Goal: Task Accomplishment & Management: Use online tool/utility

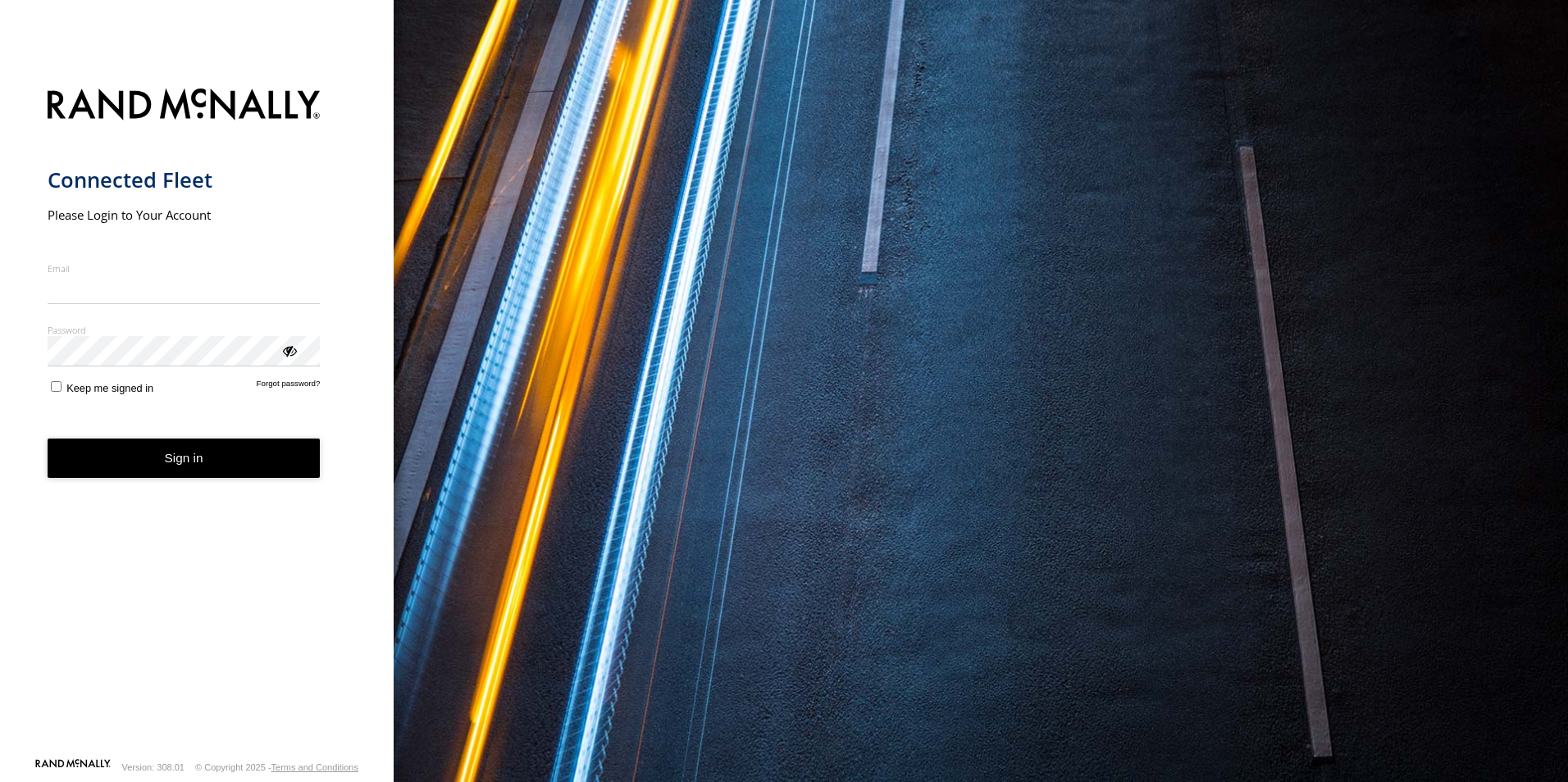
type input "**********"
click at [194, 477] on button "Sign in" at bounding box center [184, 459] width 273 height 40
click at [201, 471] on button "Sign in" at bounding box center [184, 459] width 273 height 40
click at [153, 454] on button "Sign in" at bounding box center [184, 459] width 273 height 40
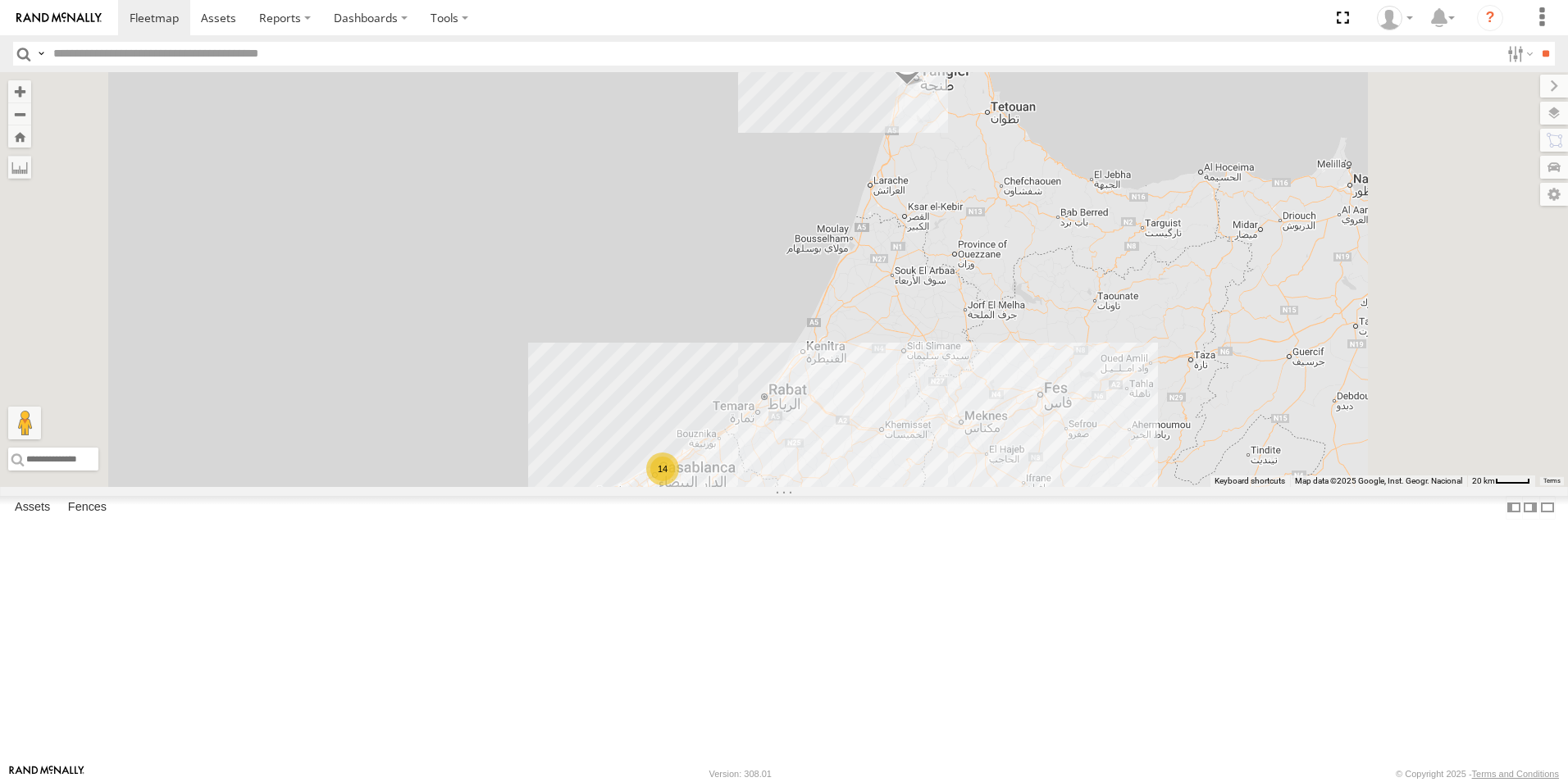
click at [0, 0] on span "Asset" at bounding box center [0, 0] width 0 height 0
click at [107, 54] on input "text" at bounding box center [773, 53] width 1453 height 24
type input "***"
click at [25, 54] on input "button" at bounding box center [24, 53] width 21 height 24
click at [0, 0] on div "64724 T 6" at bounding box center [0, 0] width 0 height 0
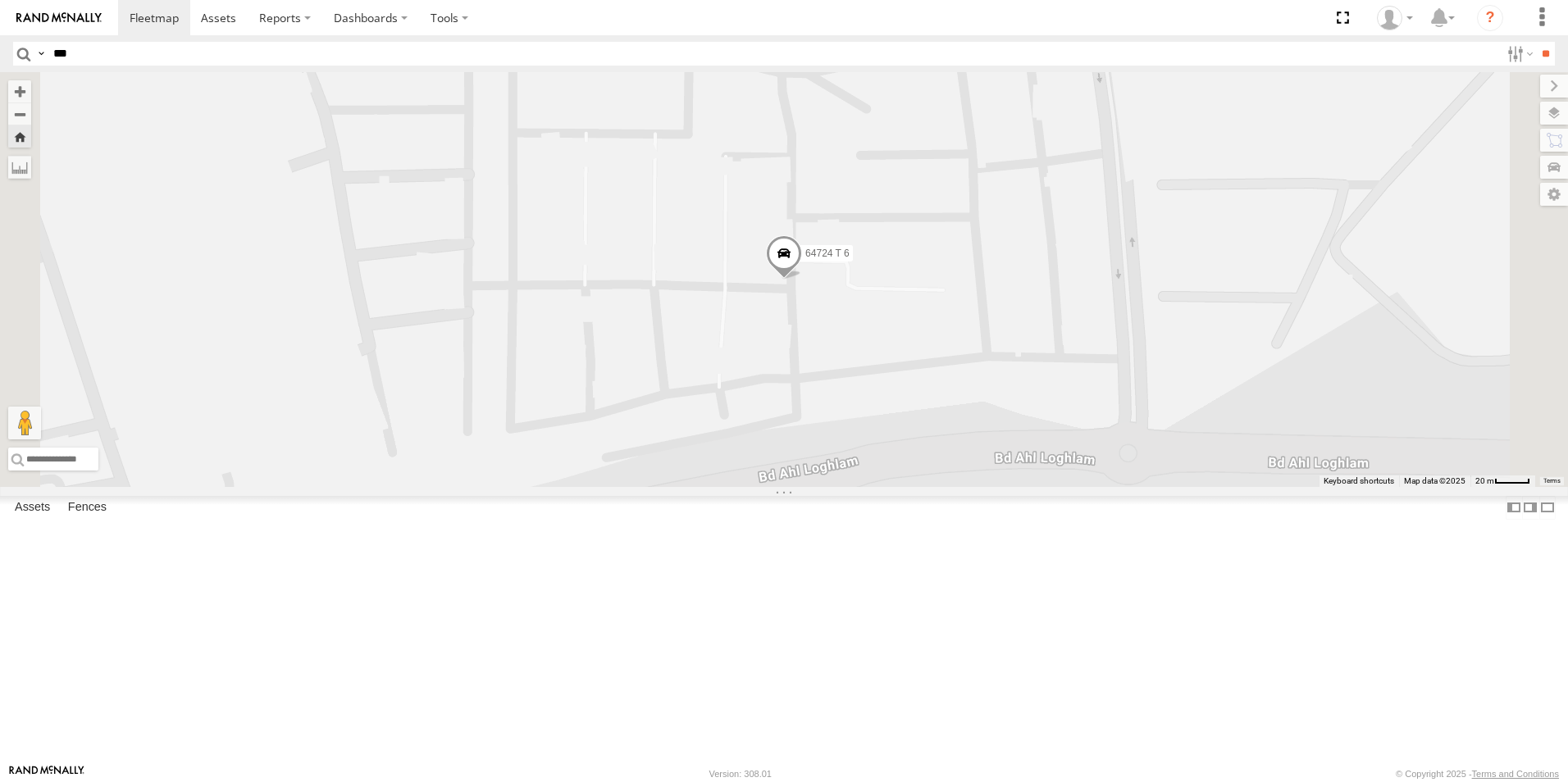
click at [802, 280] on span at bounding box center [784, 258] width 36 height 44
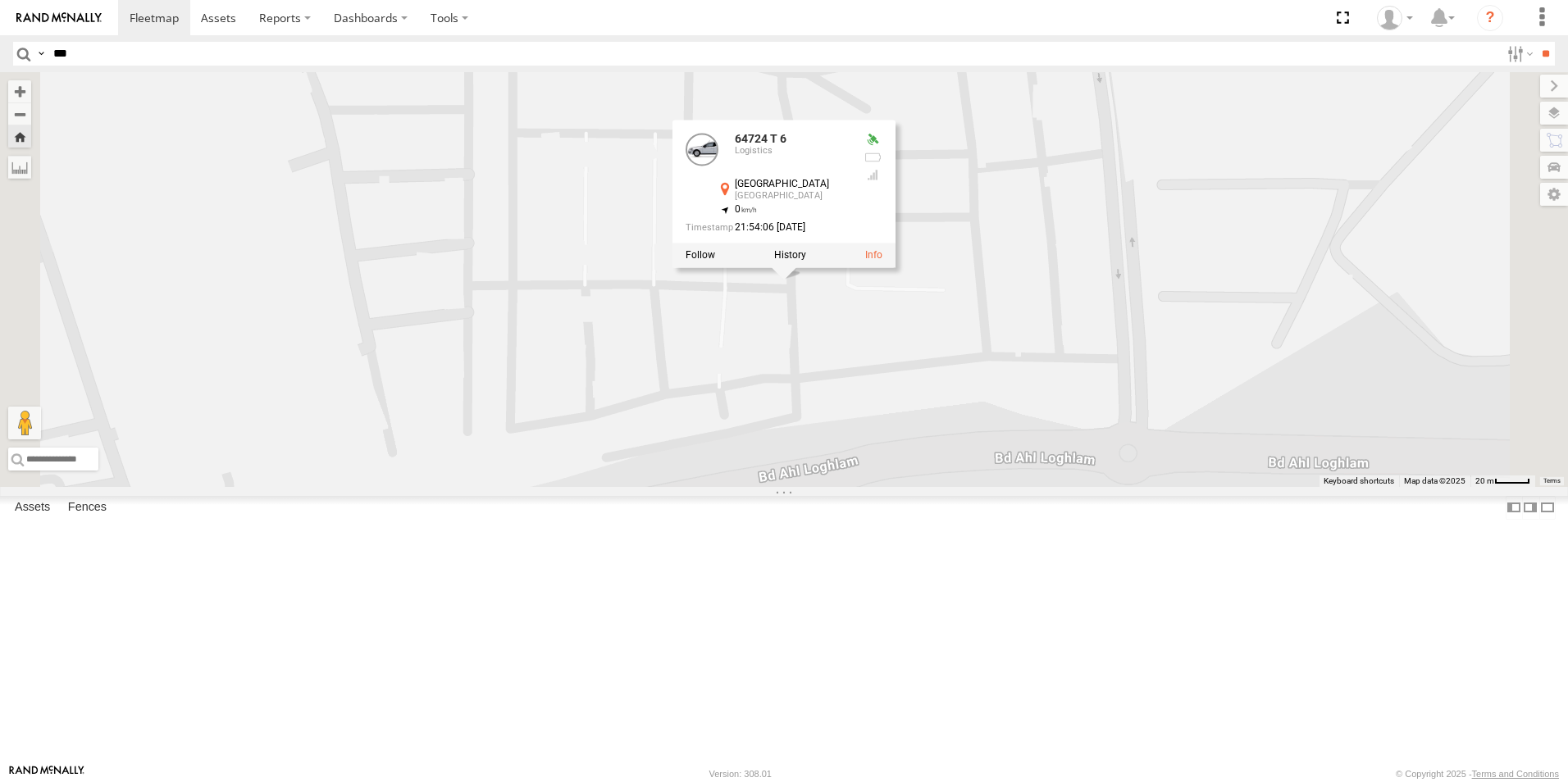
click at [895, 268] on div "64724 T 6 Logistics الدار البيضاء الدار البيضاء 33.60038 , -7.47545 0 21:54:06 …" at bounding box center [784, 194] width 223 height 148
click at [895, 268] on div at bounding box center [784, 255] width 223 height 25
click at [806, 261] on label at bounding box center [789, 255] width 32 height 11
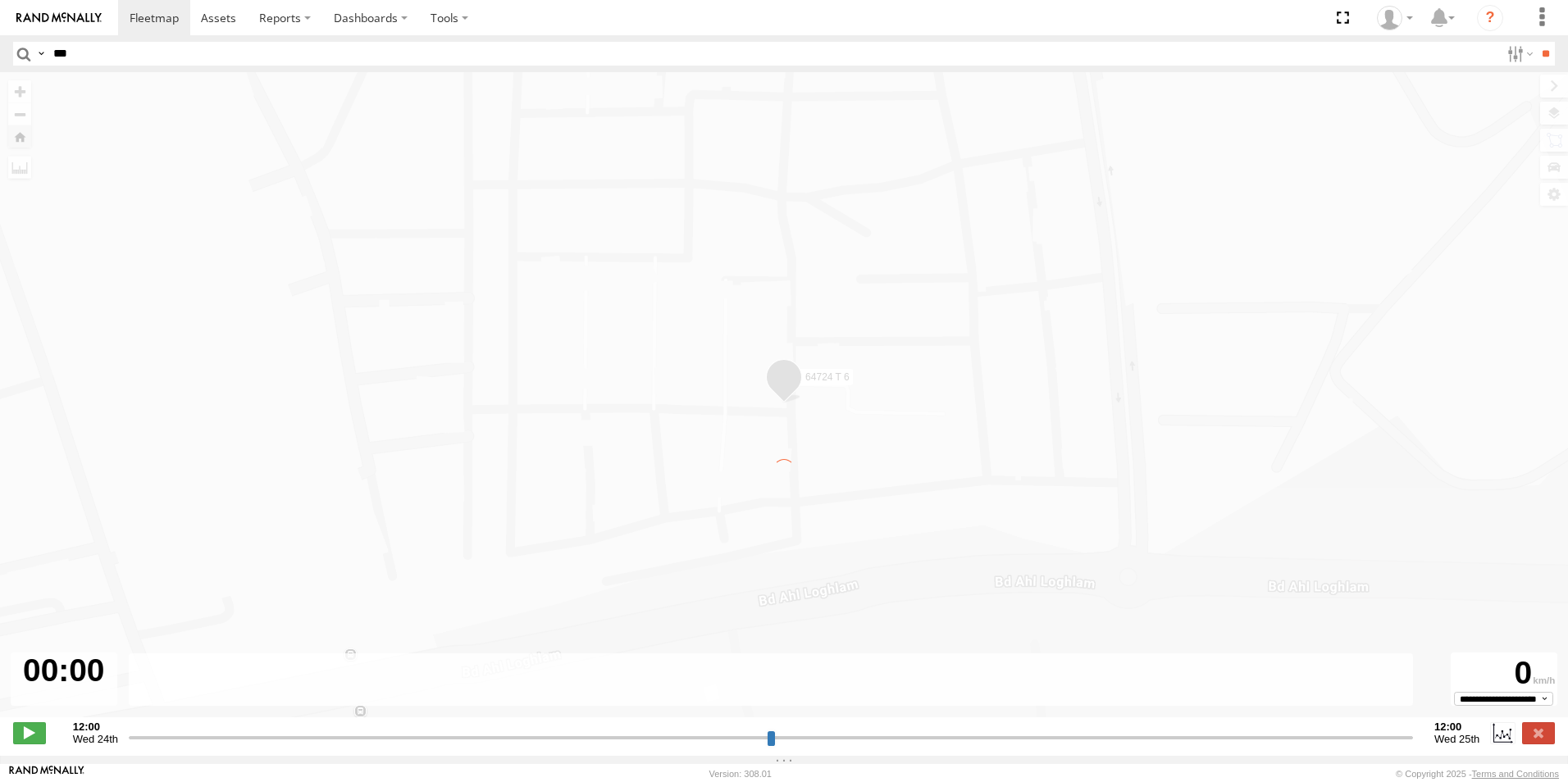
type input "**********"
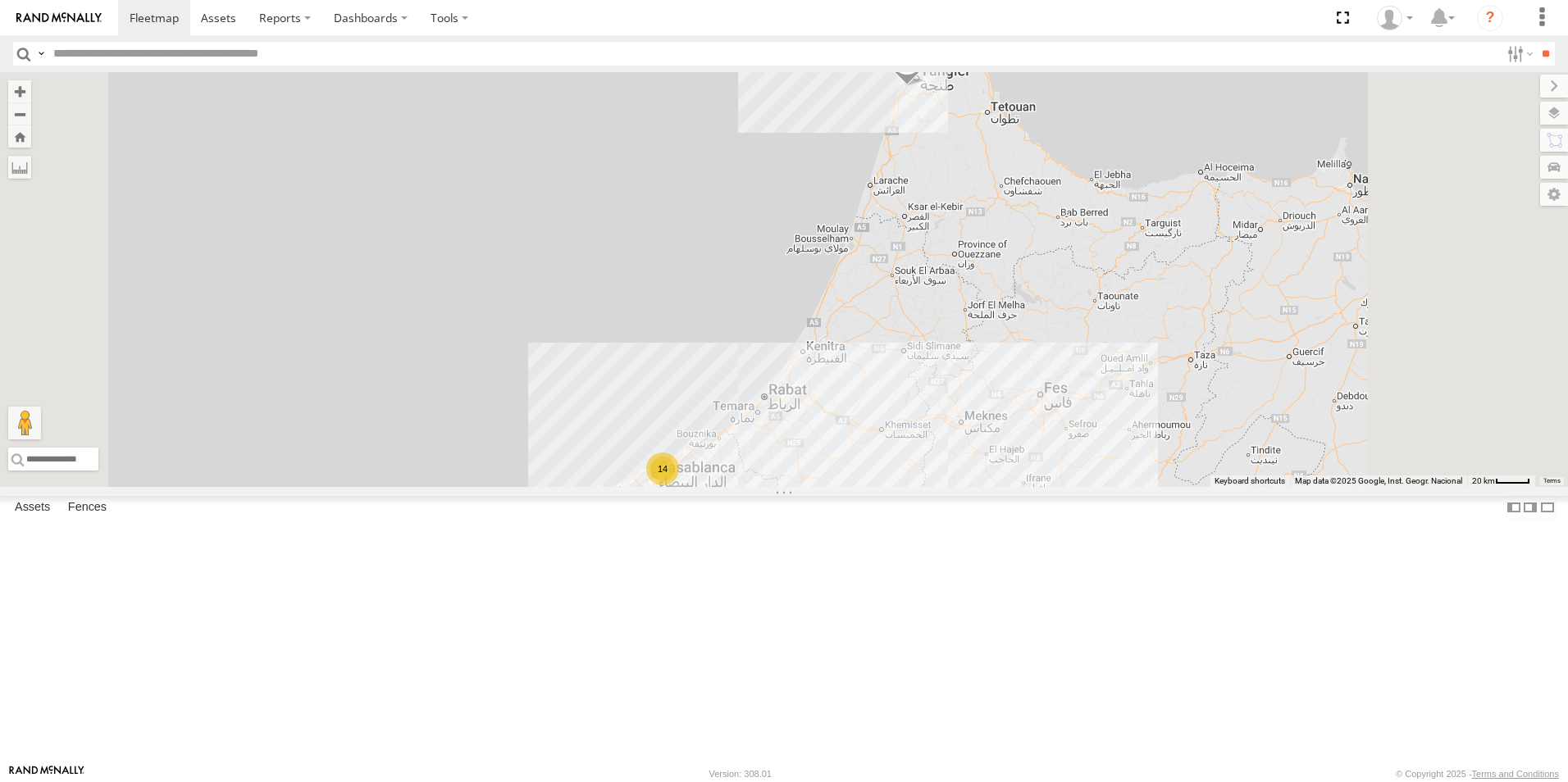
click at [0, 0] on div at bounding box center [0, 0] width 0 height 0
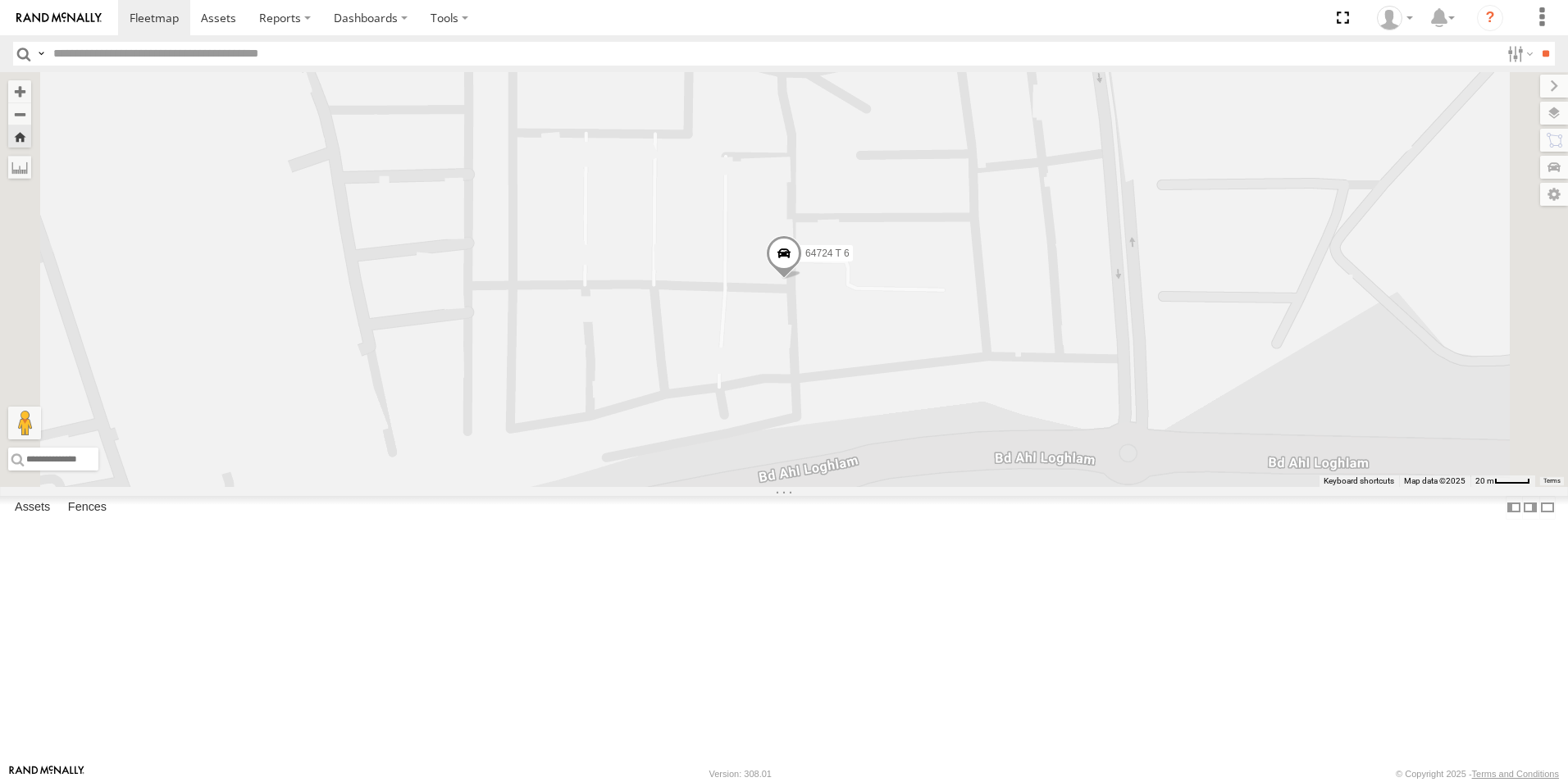
click at [802, 280] on span at bounding box center [784, 258] width 36 height 44
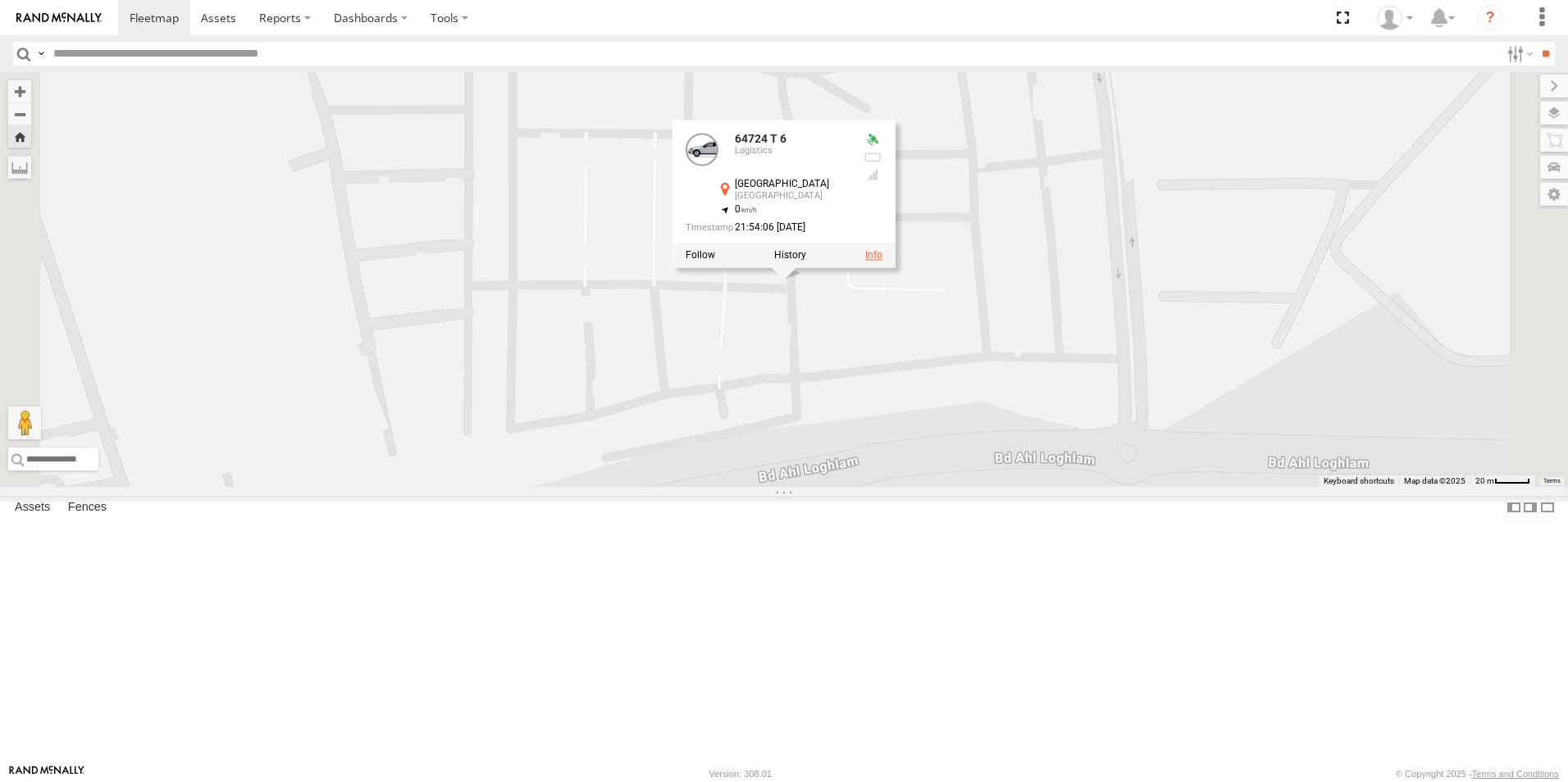
click at [882, 261] on link at bounding box center [873, 255] width 17 height 11
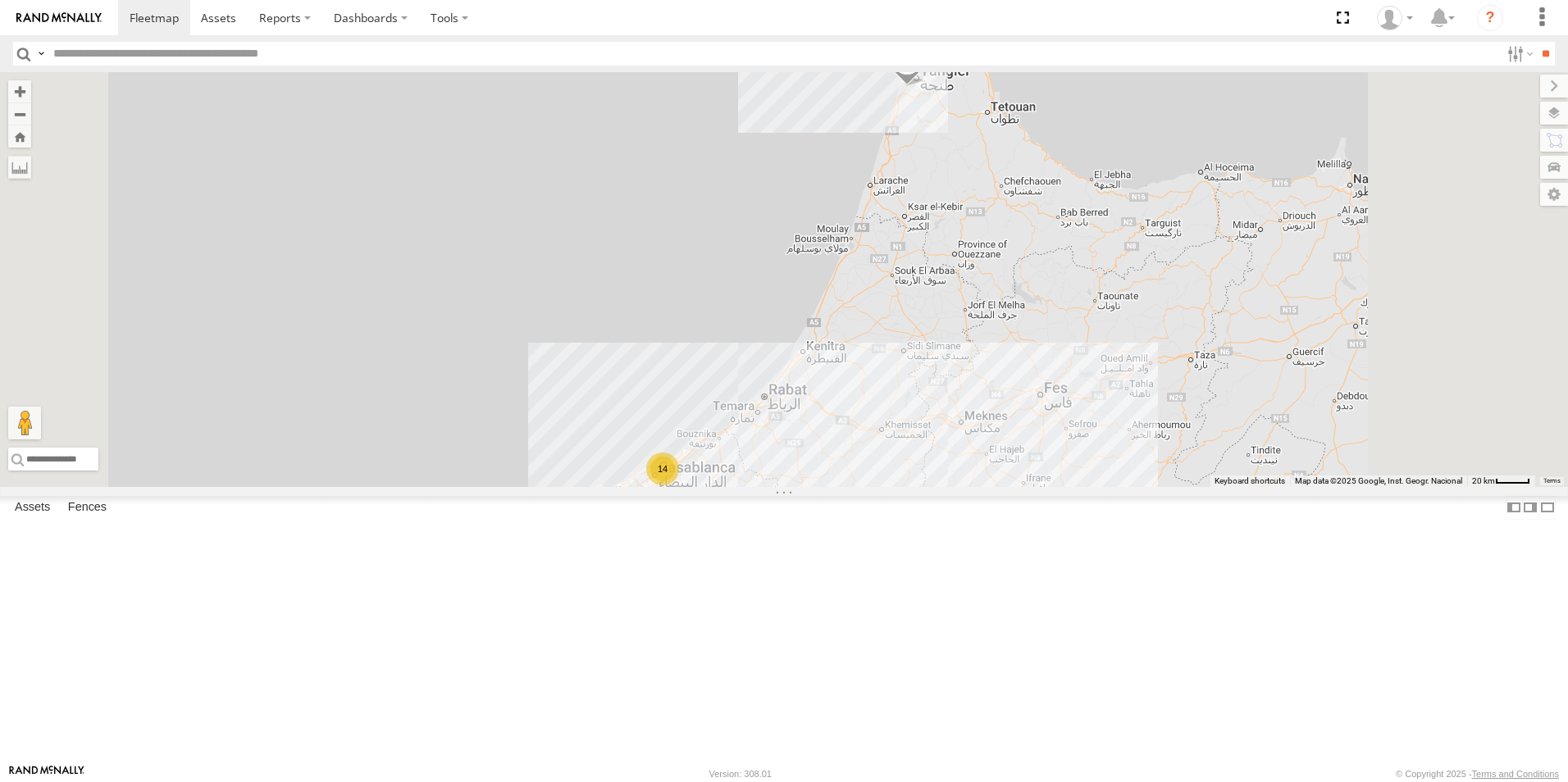
click at [0, 0] on div "64724 T 6" at bounding box center [0, 0] width 0 height 0
